Goal: Task Accomplishment & Management: Use online tool/utility

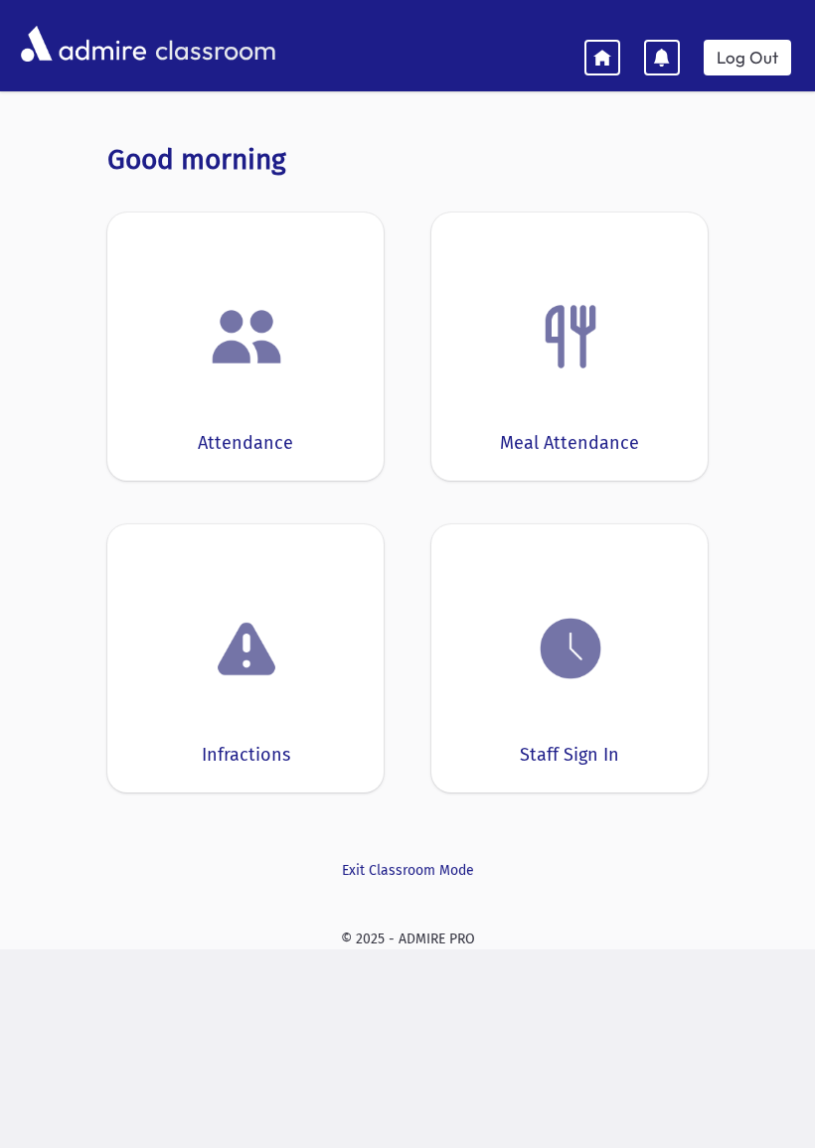
click at [593, 667] on img at bounding box center [571, 649] width 76 height 76
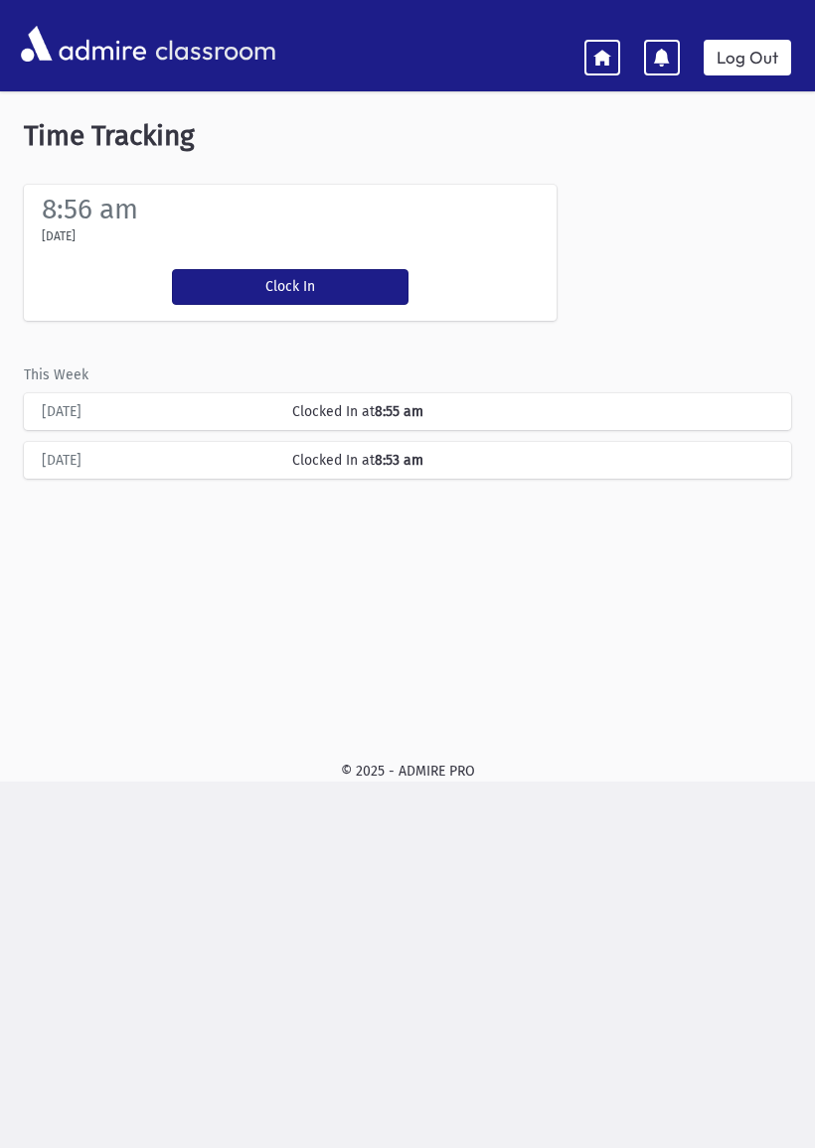
click at [278, 281] on button "Clock In" at bounding box center [290, 287] width 236 height 36
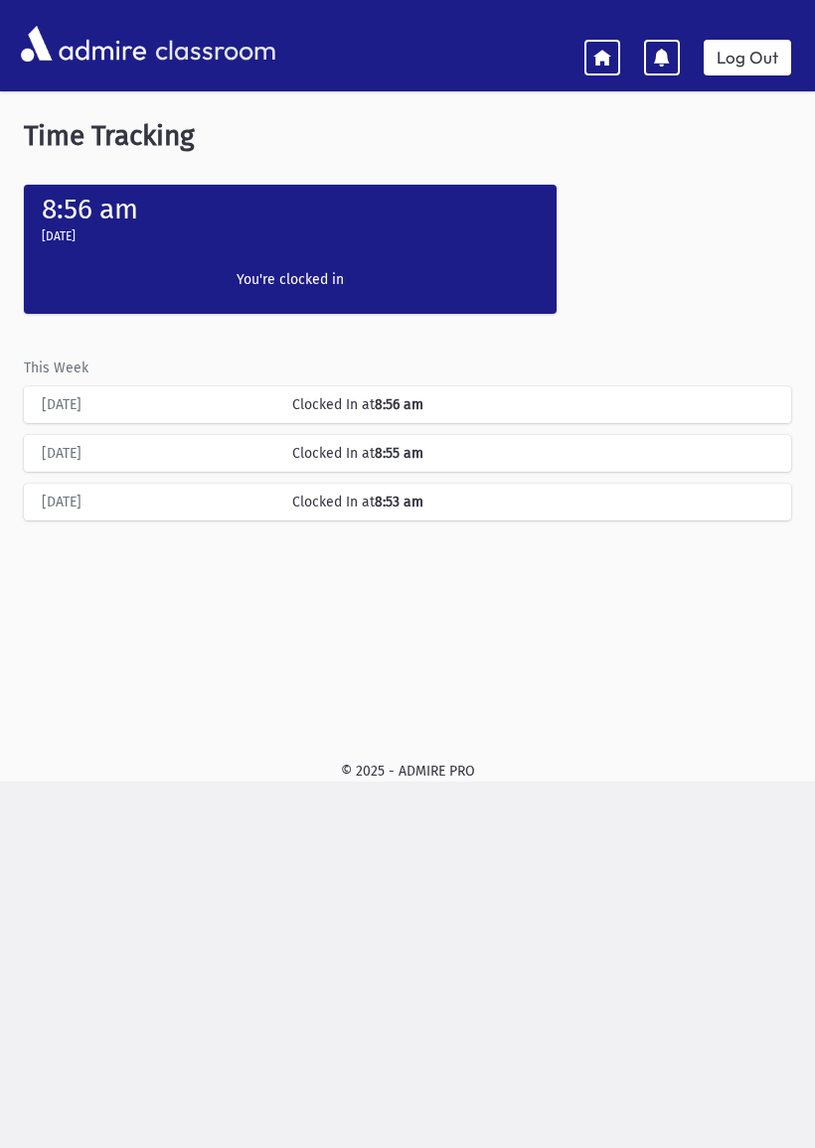
click at [440, 1142] on div "classroom Log Out Notification alerts are not supported on this device Time Tra…" at bounding box center [407, 614] width 815 height 1148
click at [750, 54] on link "Log Out" at bounding box center [746, 58] width 87 height 36
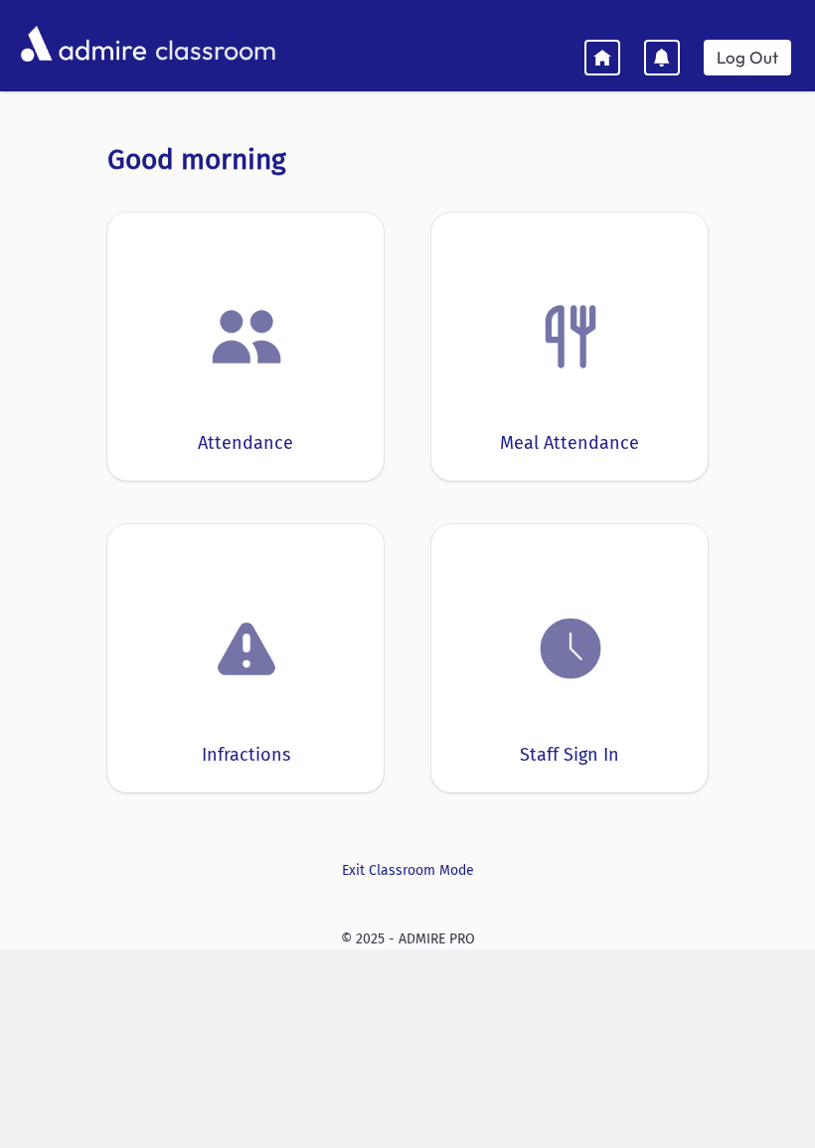
click at [596, 684] on img at bounding box center [571, 649] width 76 height 76
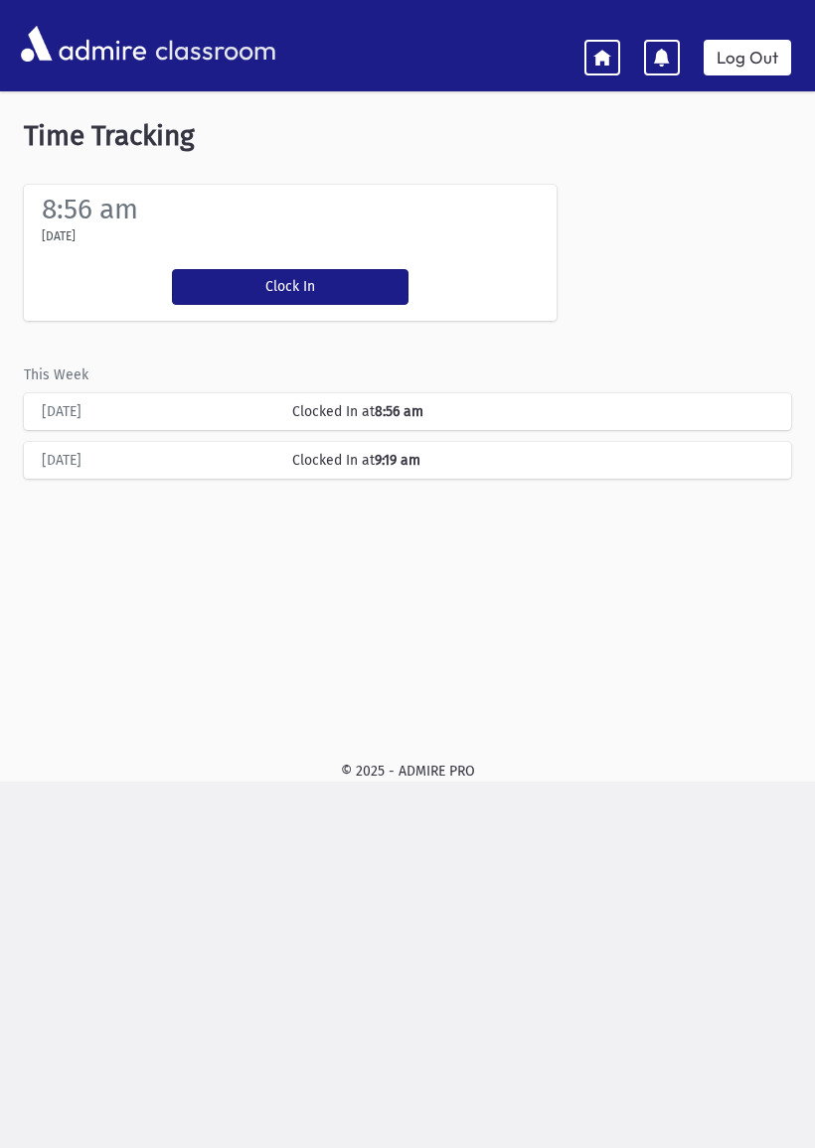
click at [308, 279] on button "Clock In" at bounding box center [290, 287] width 236 height 36
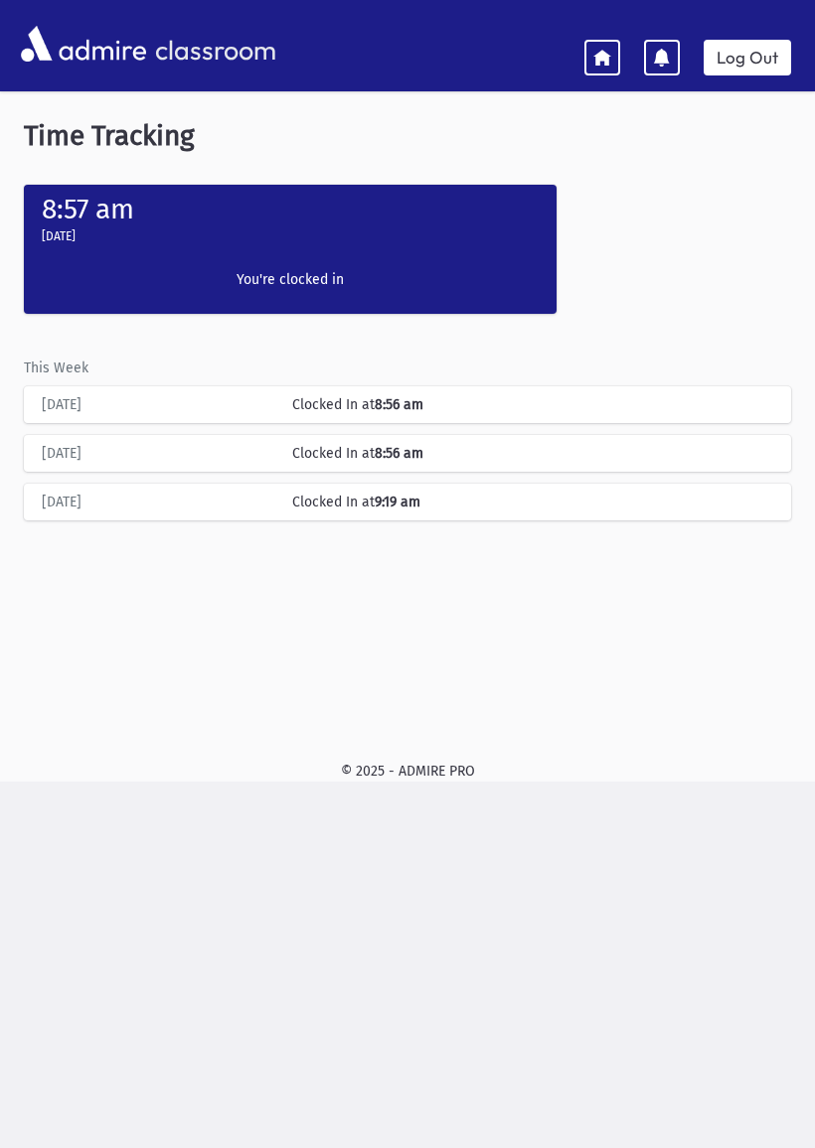
click at [606, 64] on icon at bounding box center [602, 57] width 18 height 18
